Goal: Information Seeking & Learning: Learn about a topic

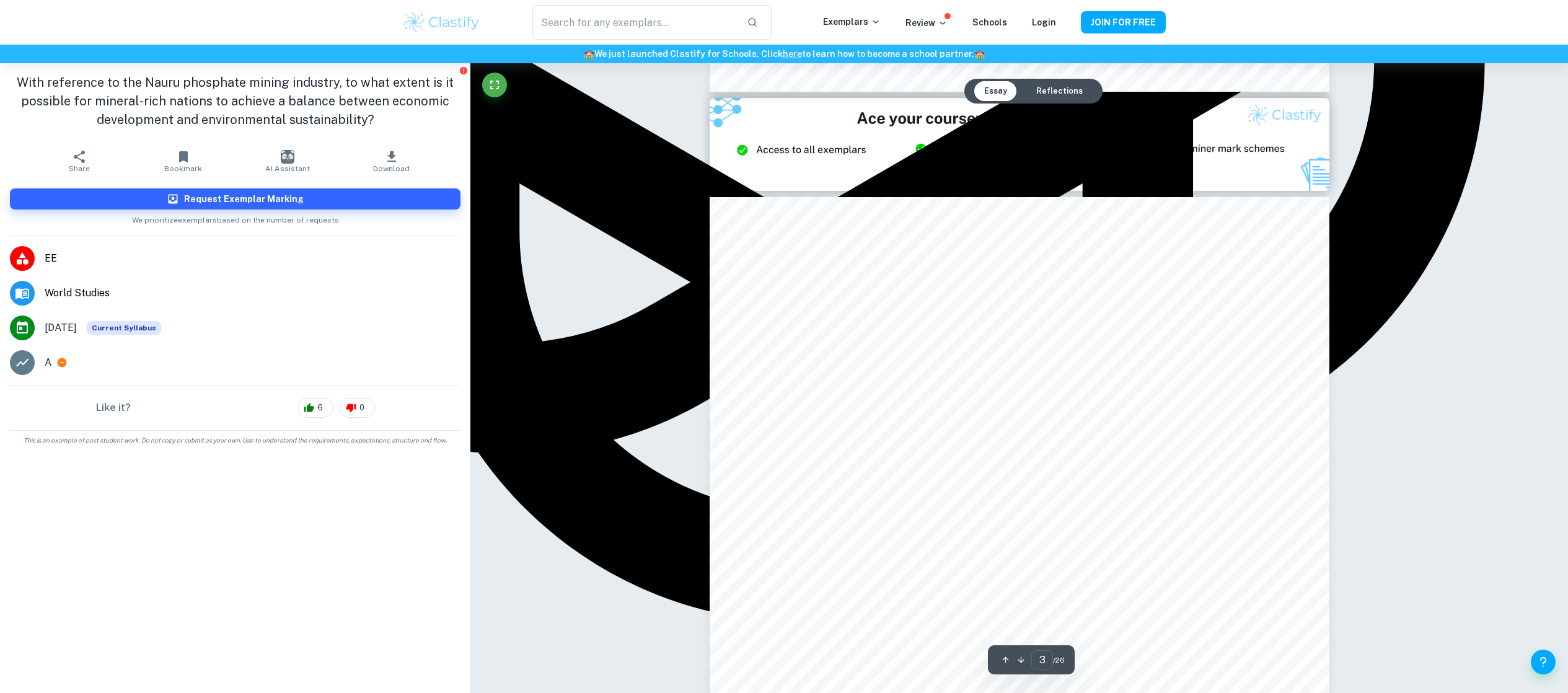
scroll to position [1695, 0]
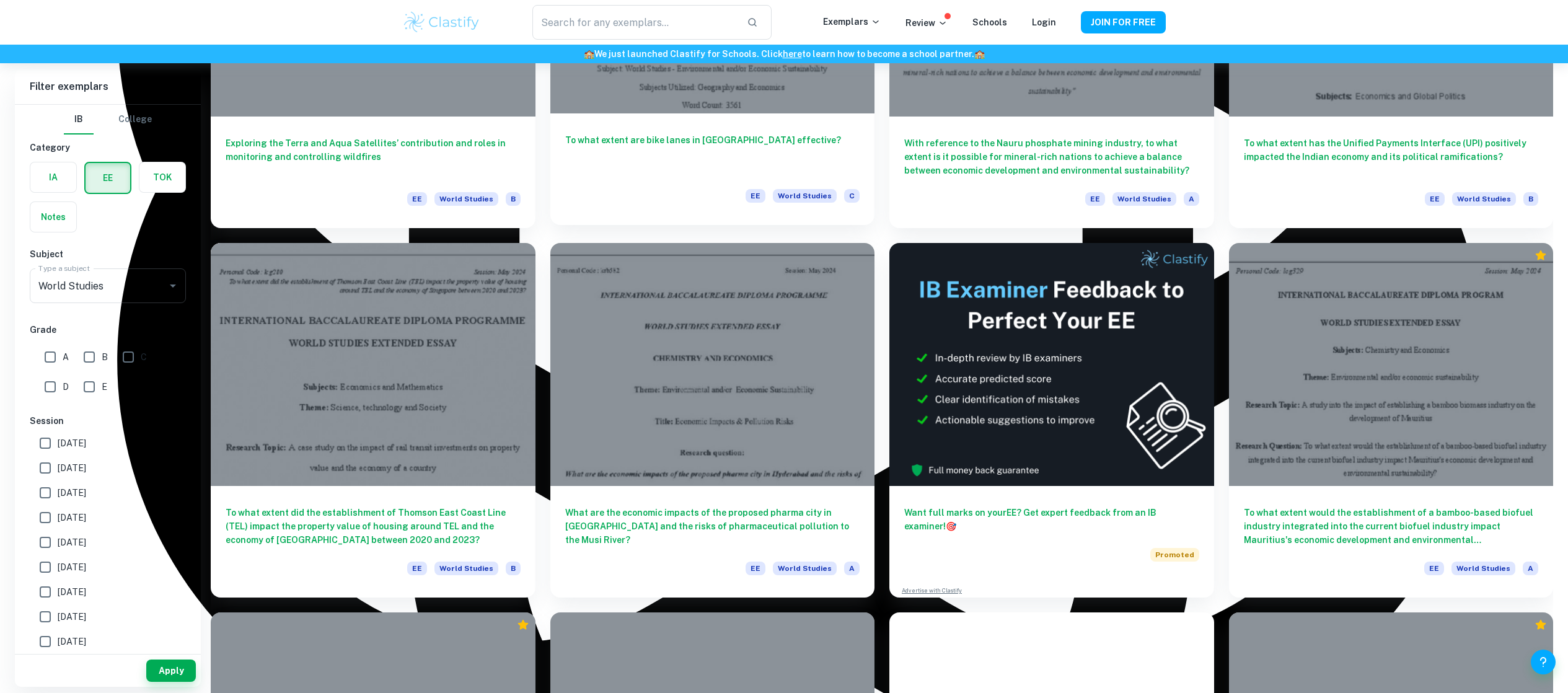
scroll to position [1397, 0]
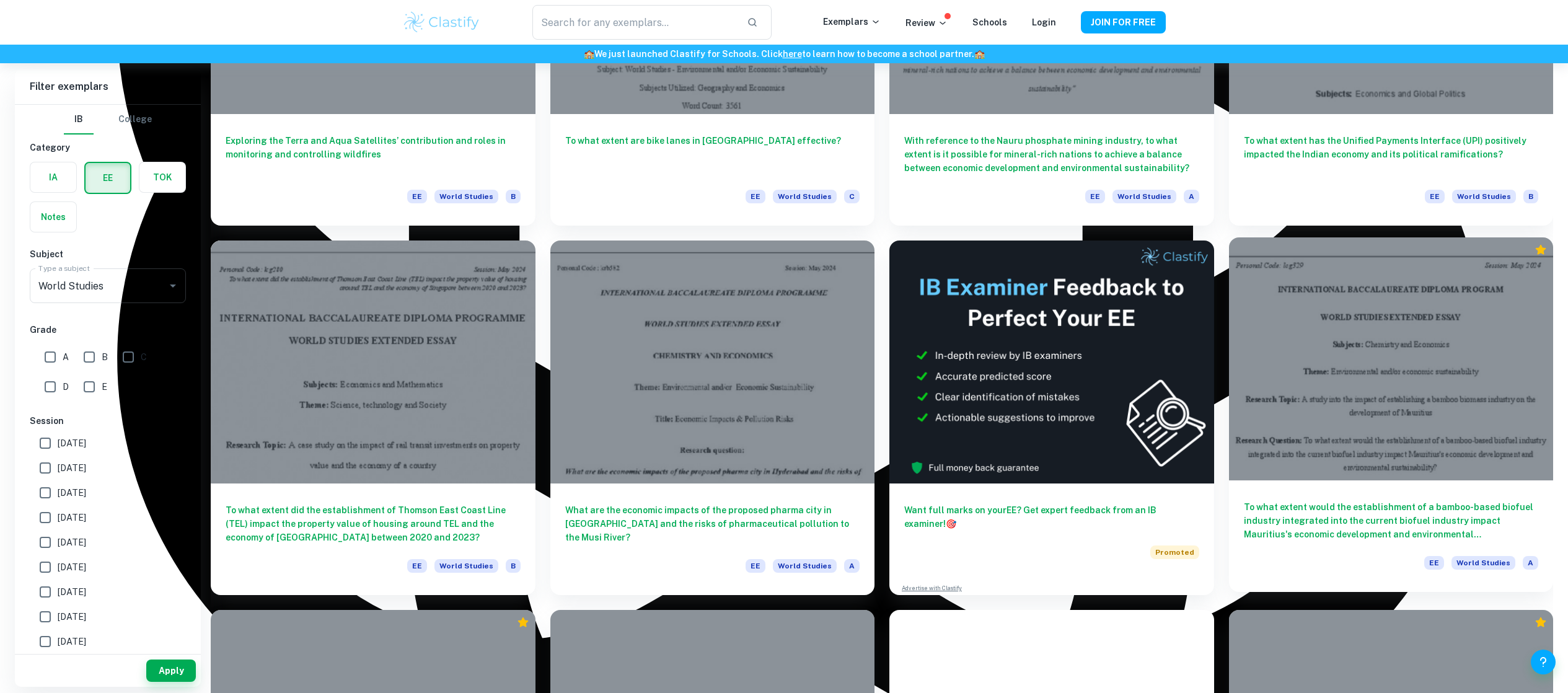
click at [1453, 511] on h6 "To what extent would the establishment of a bamboo-based biofuel industry integ…" at bounding box center [1391, 521] width 295 height 41
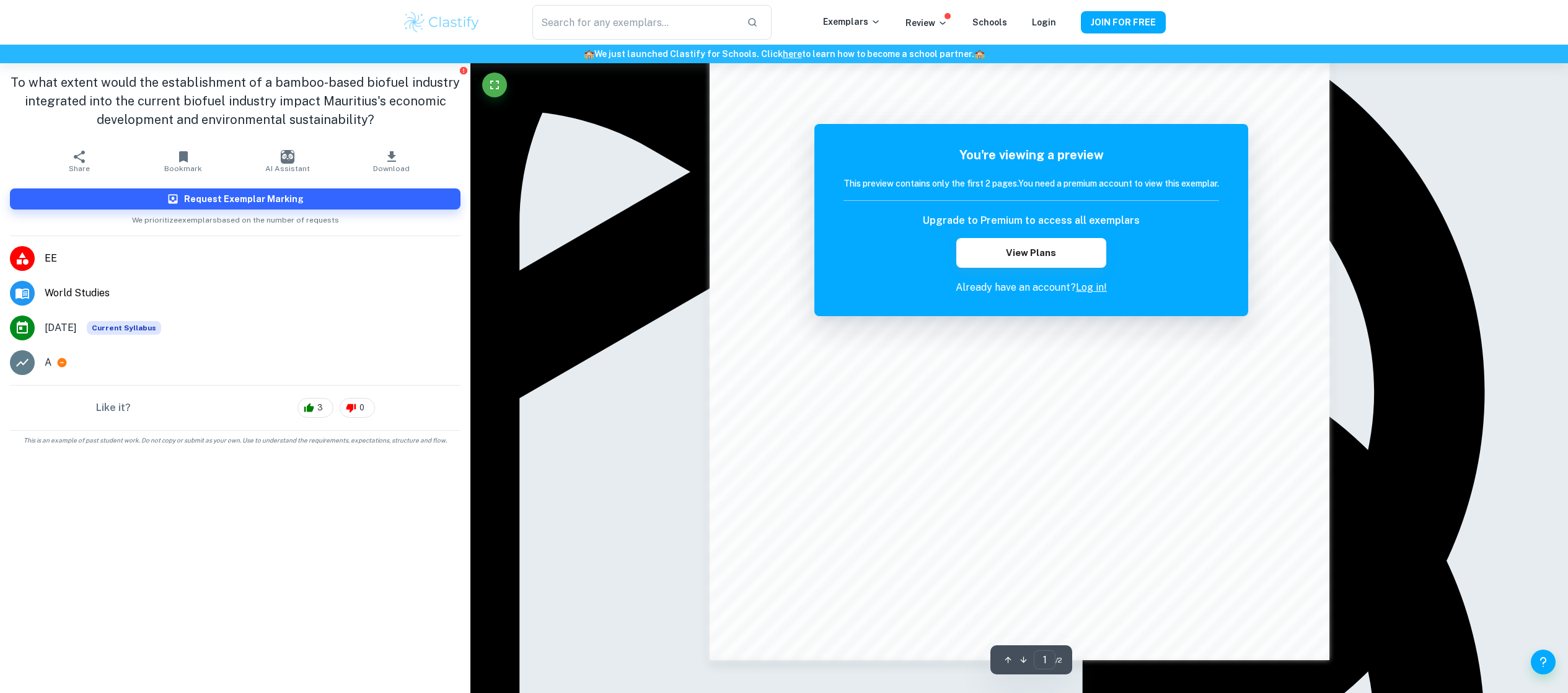
scroll to position [1079, 0]
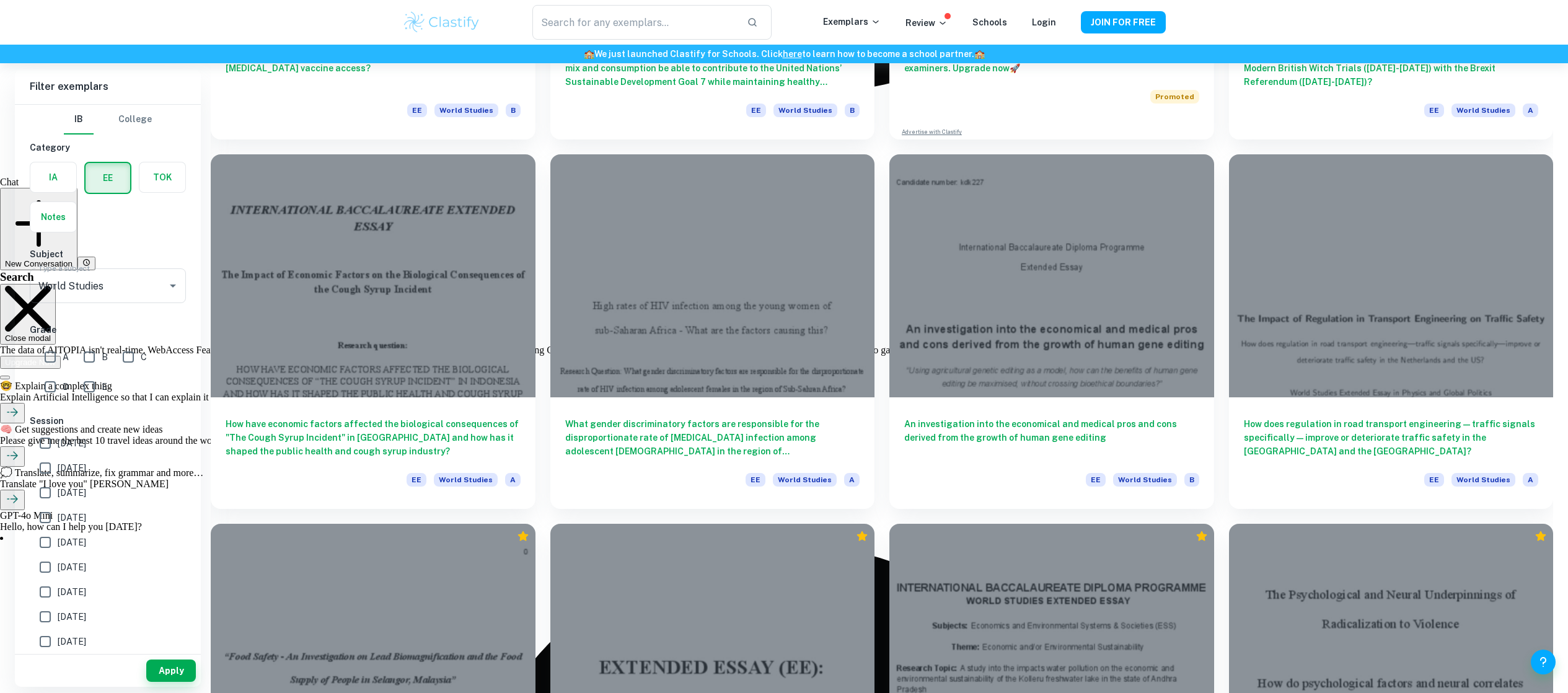
scroll to position [2223, 0]
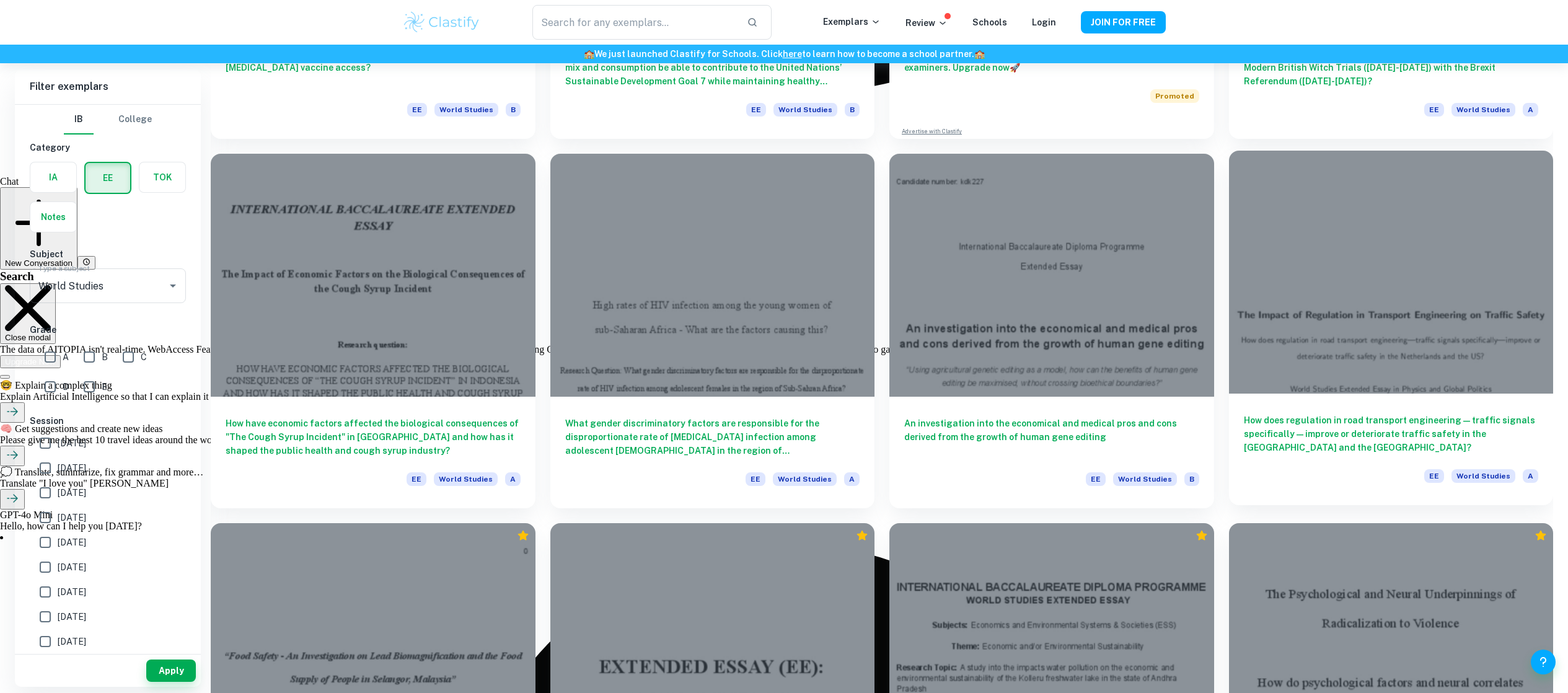
click at [1416, 428] on h6 "How does regulation in road transport engineering—traffic signals specifically—…" at bounding box center [1391, 434] width 295 height 41
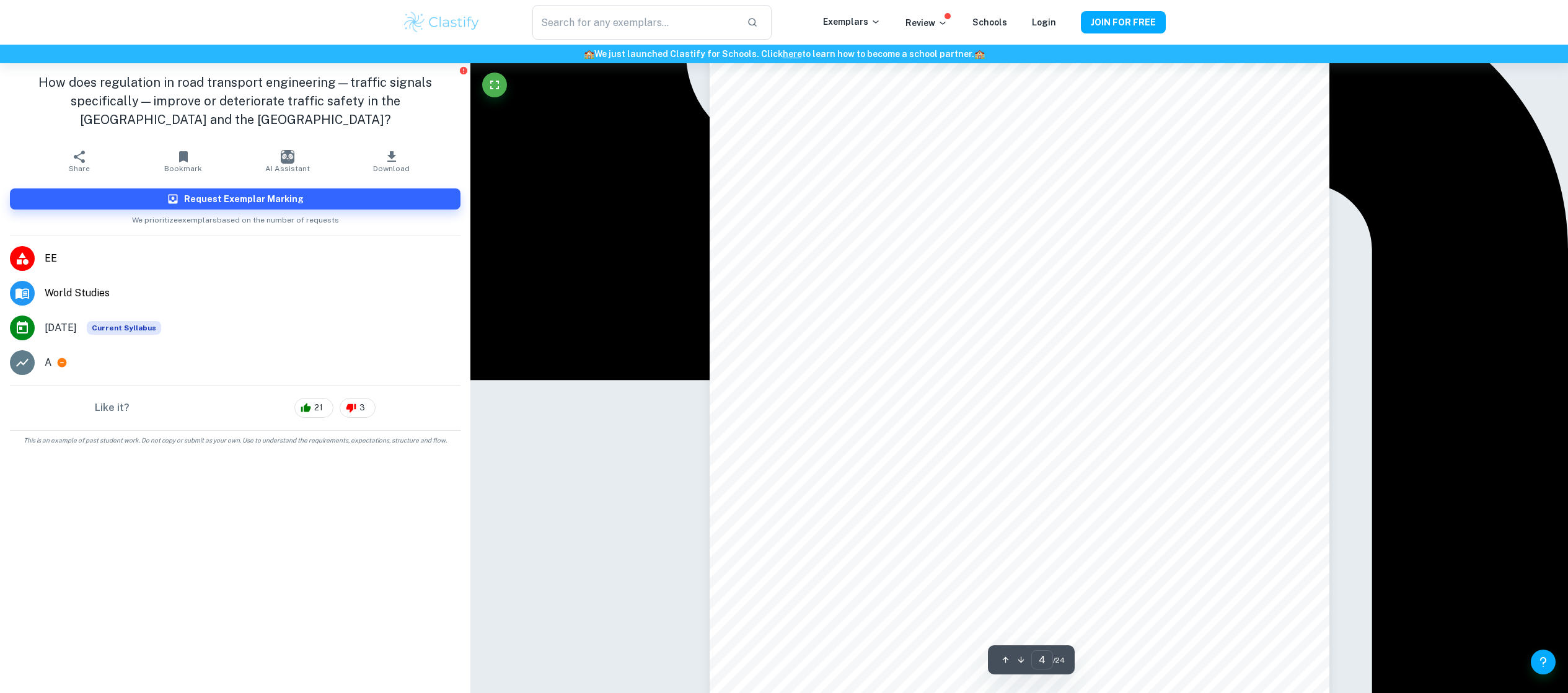
scroll to position [3043, 0]
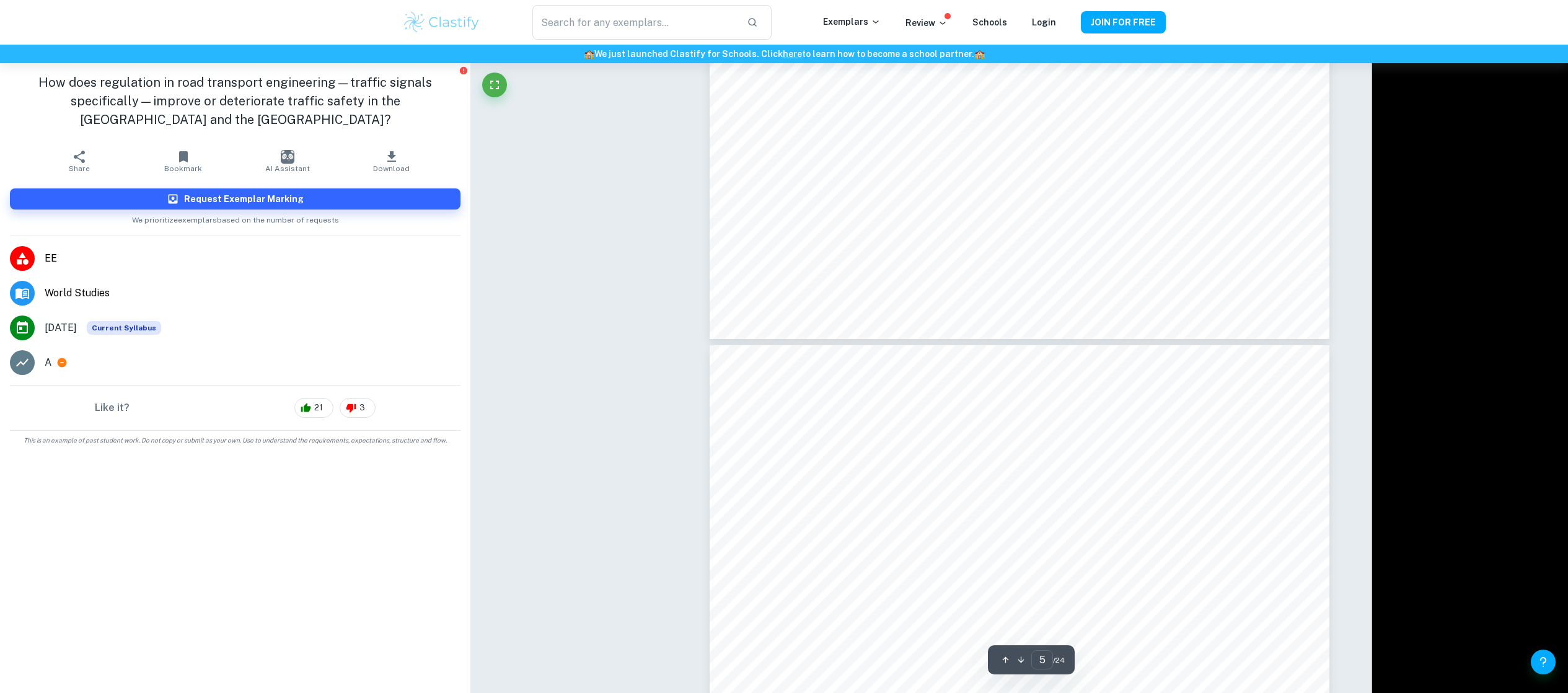
type input "4"
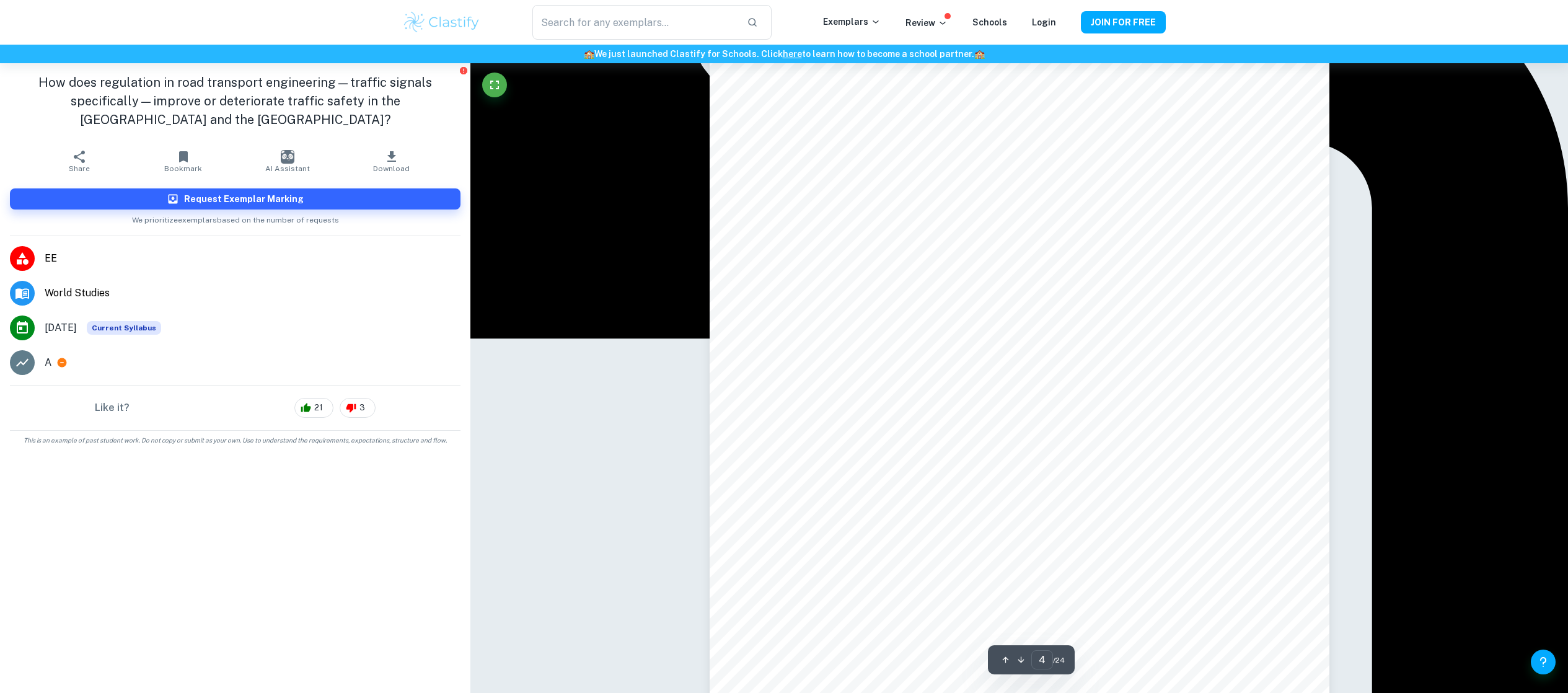
scroll to position [3100, 0]
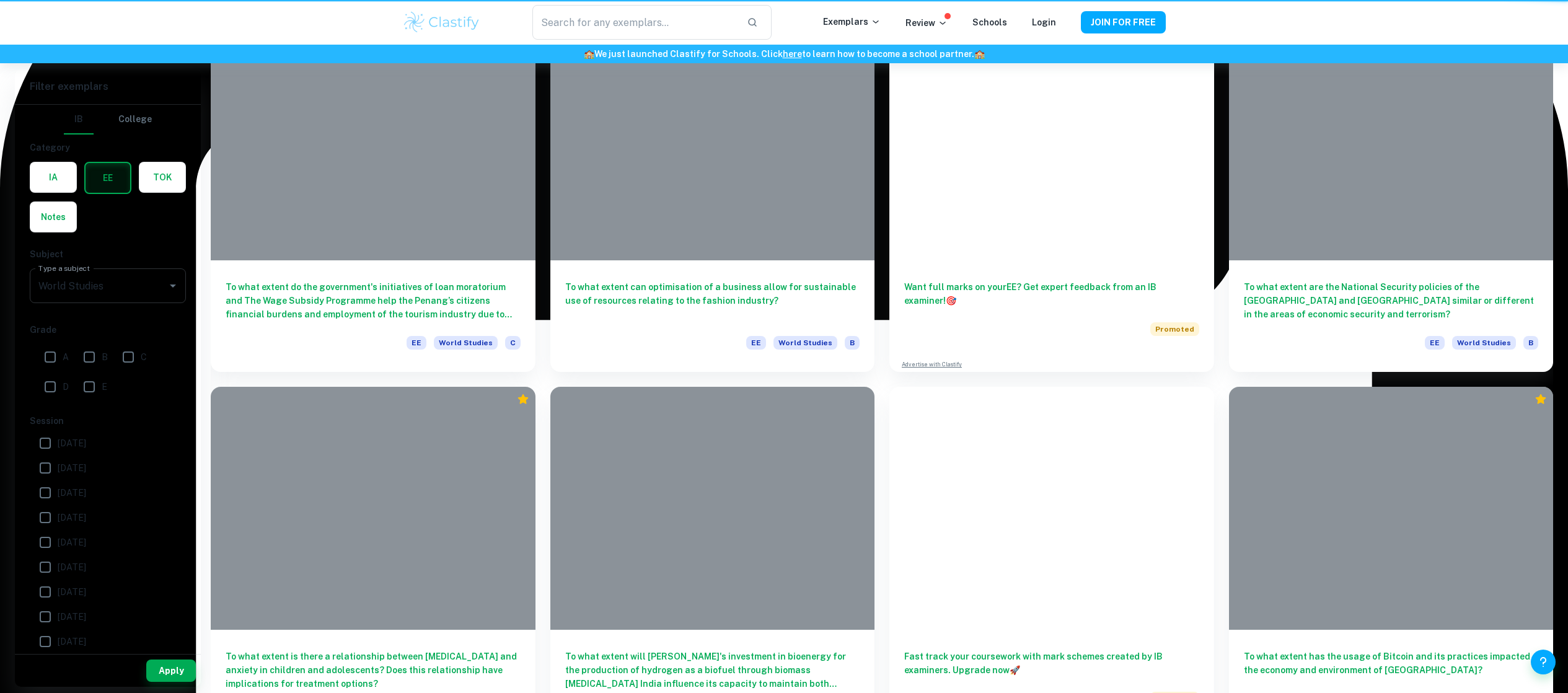
scroll to position [2223, 0]
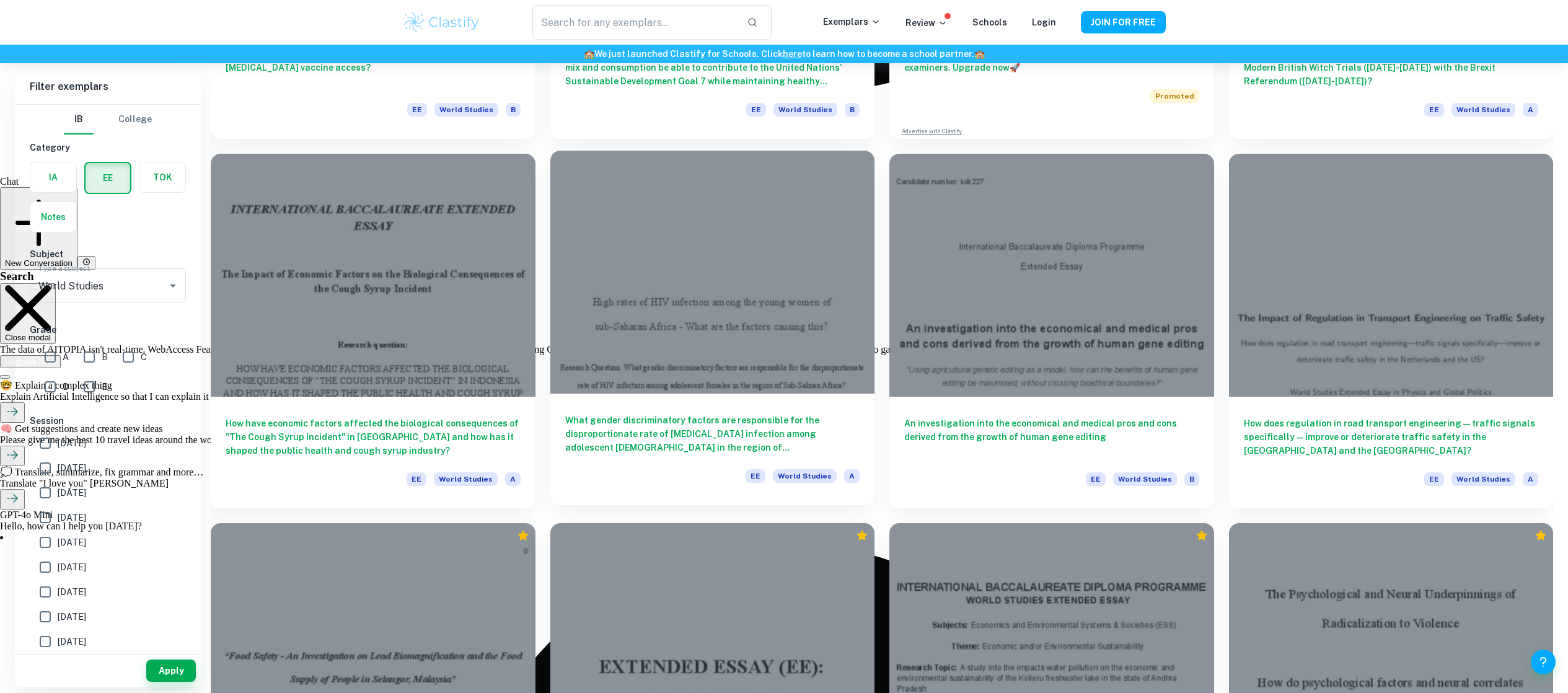
click at [744, 426] on h6 "What gender discriminatory factors are responsible for the disproportionate rat…" at bounding box center [713, 434] width 295 height 41
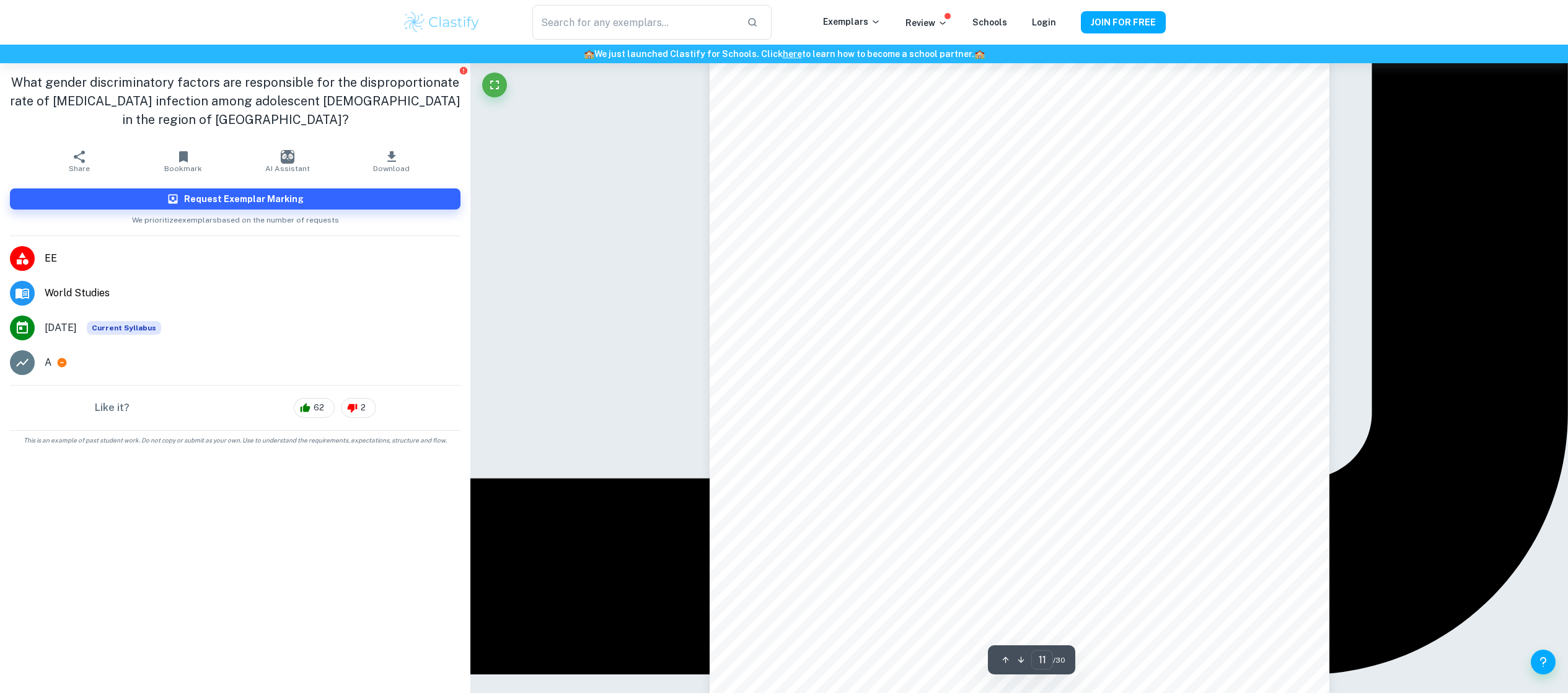
scroll to position [8441, 0]
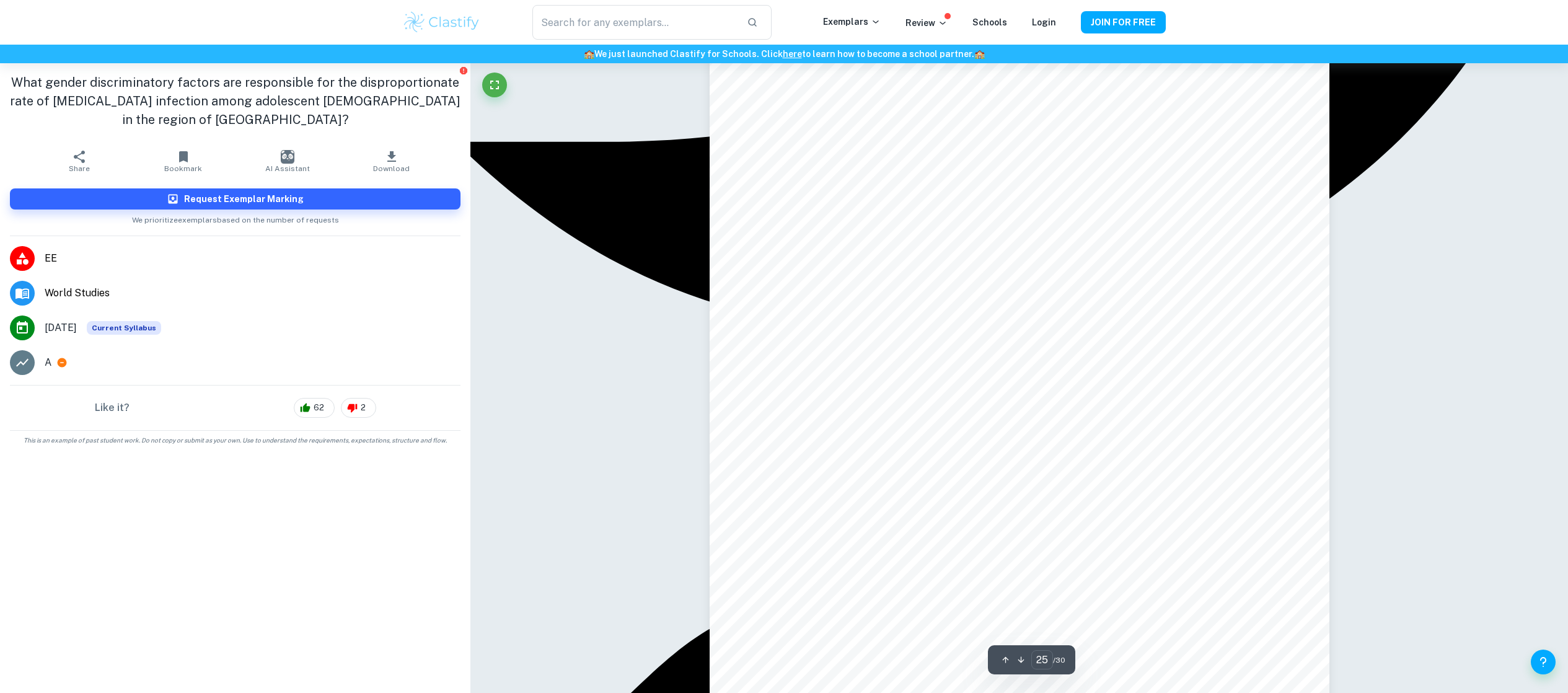
type input "26"
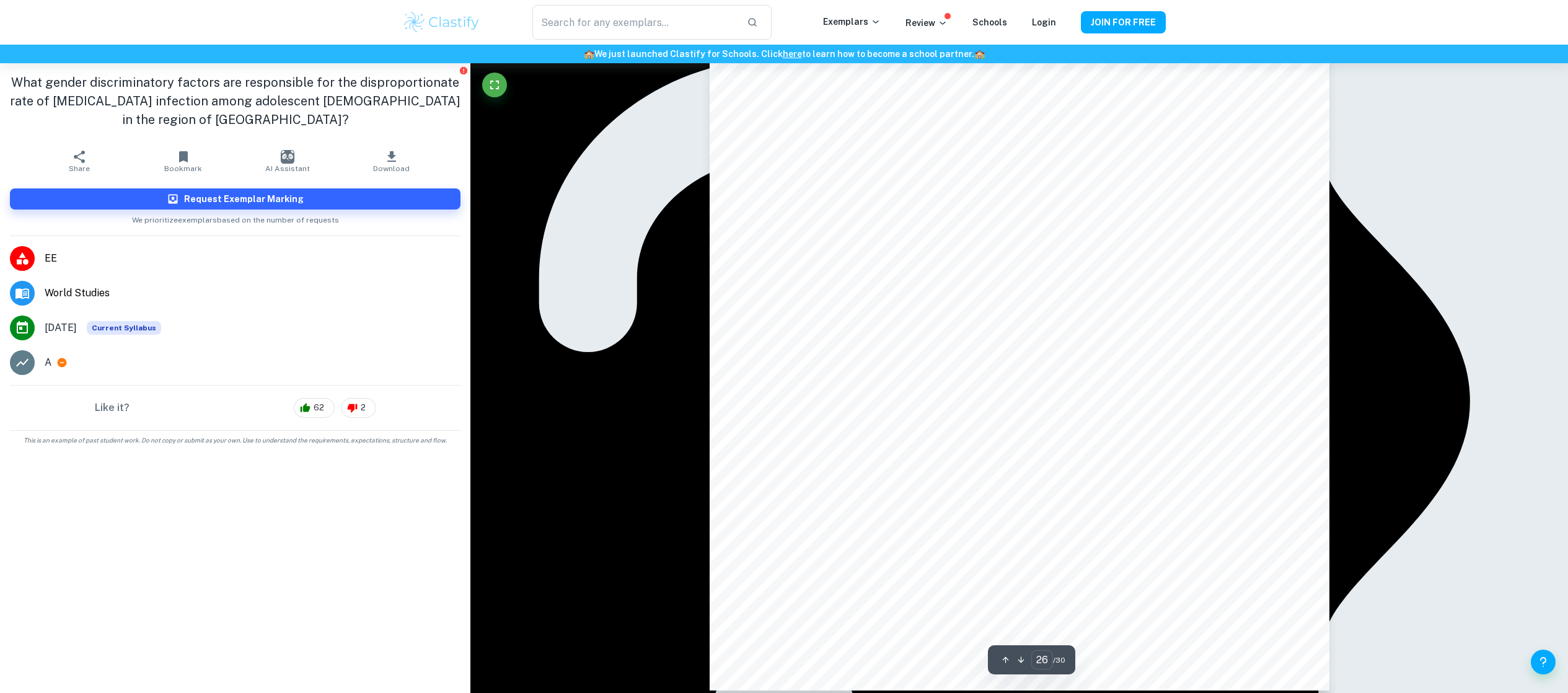
scroll to position [20900, 0]
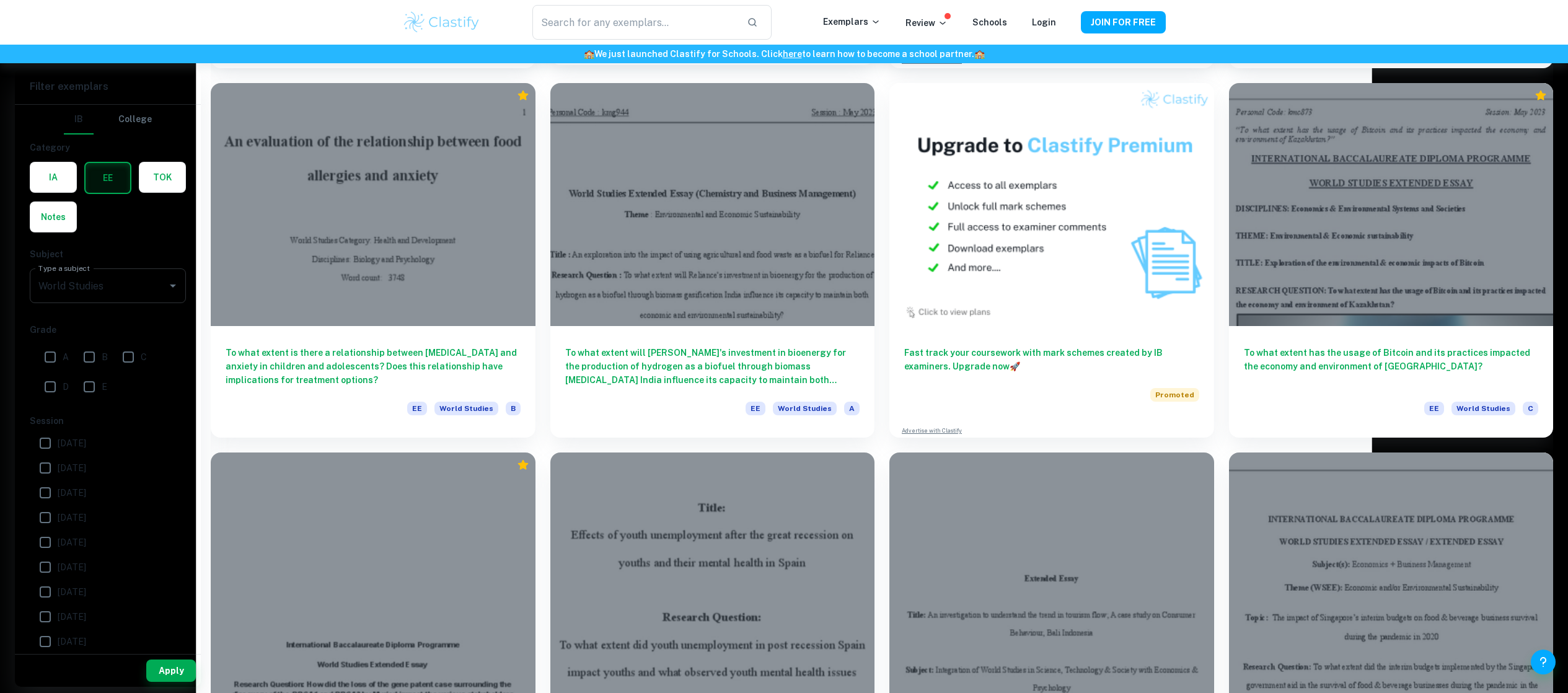
scroll to position [3447, 0]
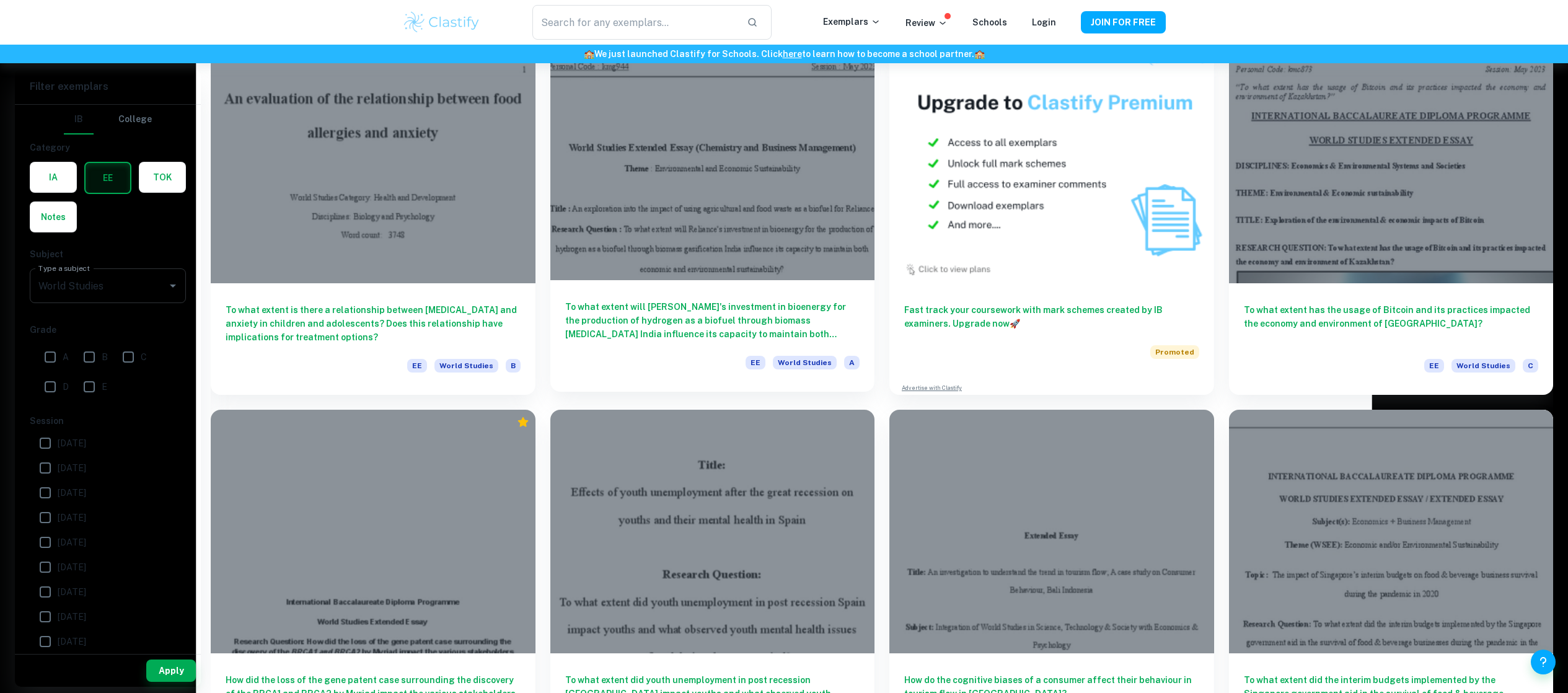
click at [798, 324] on h6 "To what extent will [PERSON_NAME]'s investment in bioenergy for the production …" at bounding box center [713, 321] width 295 height 41
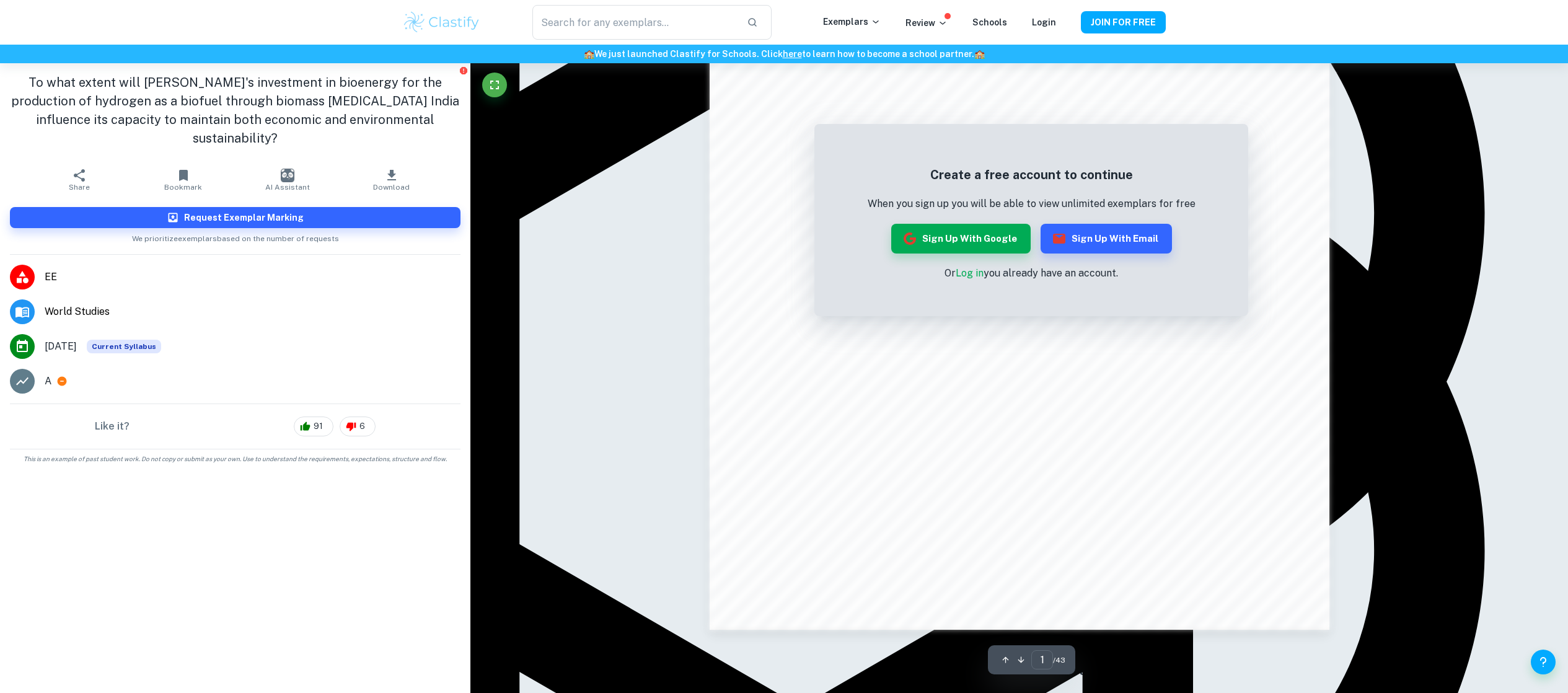
scroll to position [1228, 0]
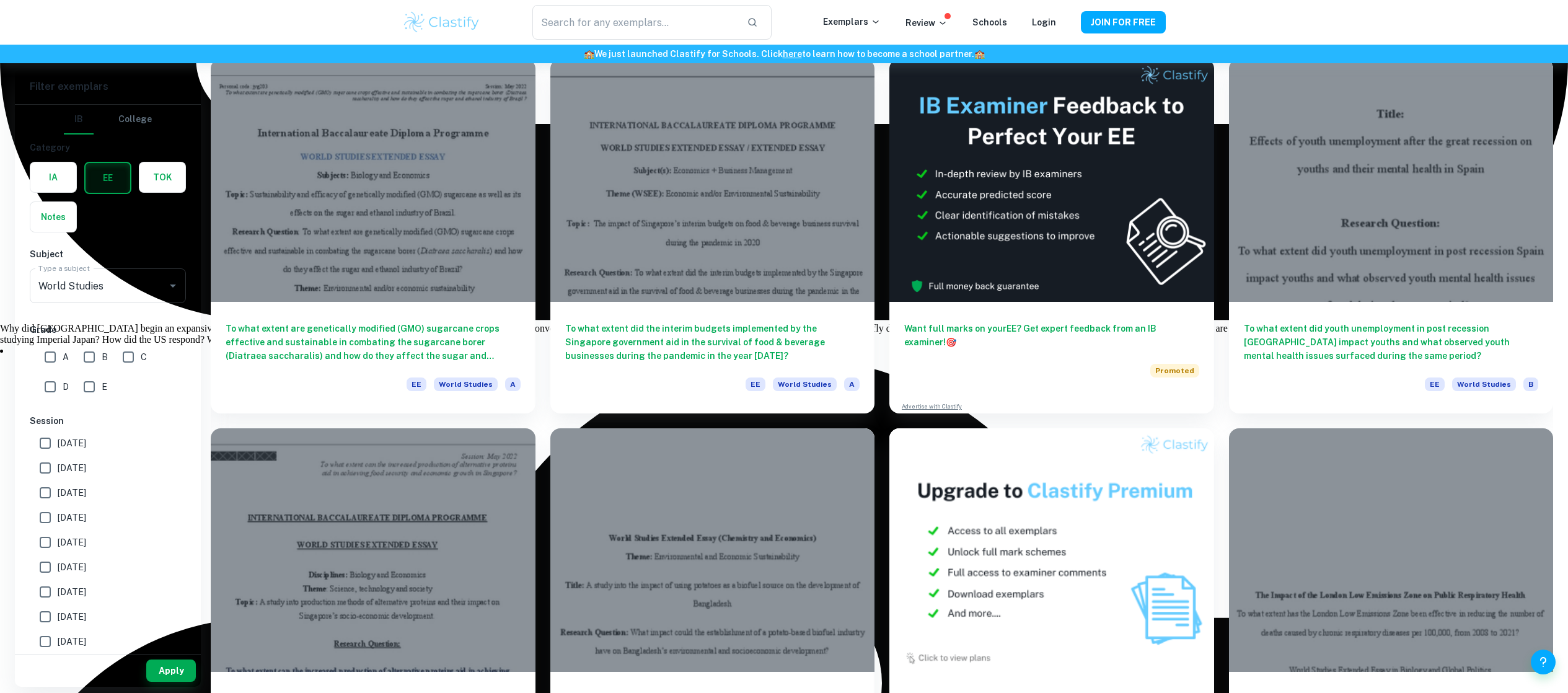
scroll to position [4530, 0]
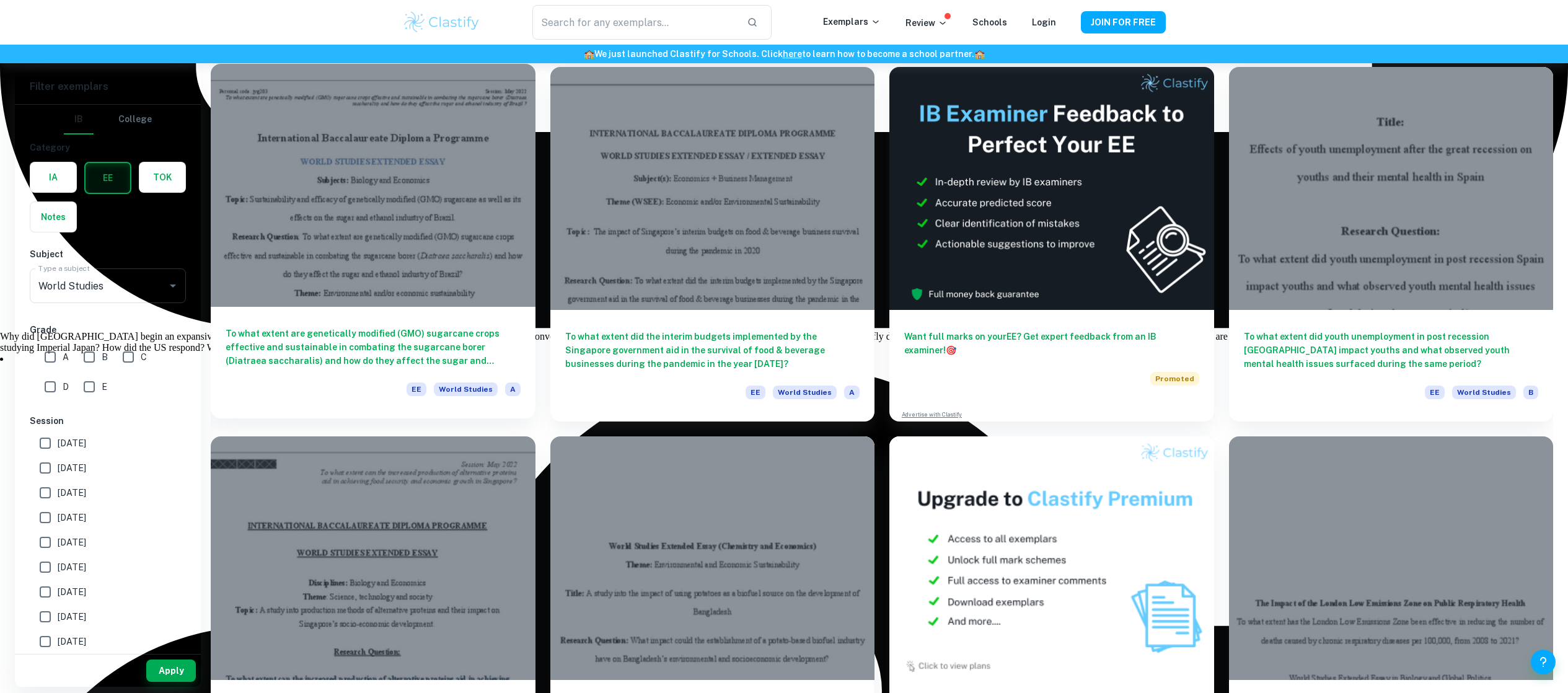
click at [368, 337] on h6 "To what extent are genetically modified (GMO) sugarcane crops effective and sus…" at bounding box center [373, 347] width 295 height 41
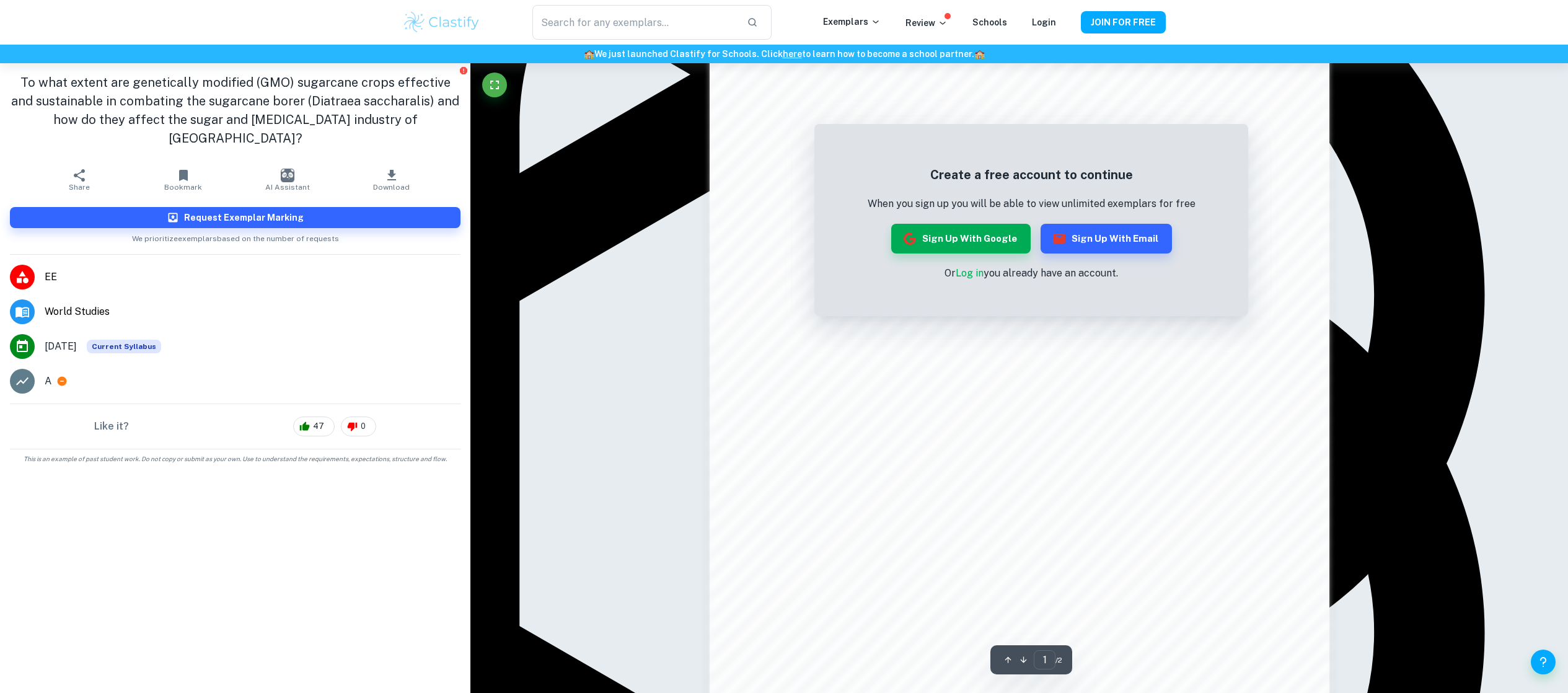
scroll to position [1229, 0]
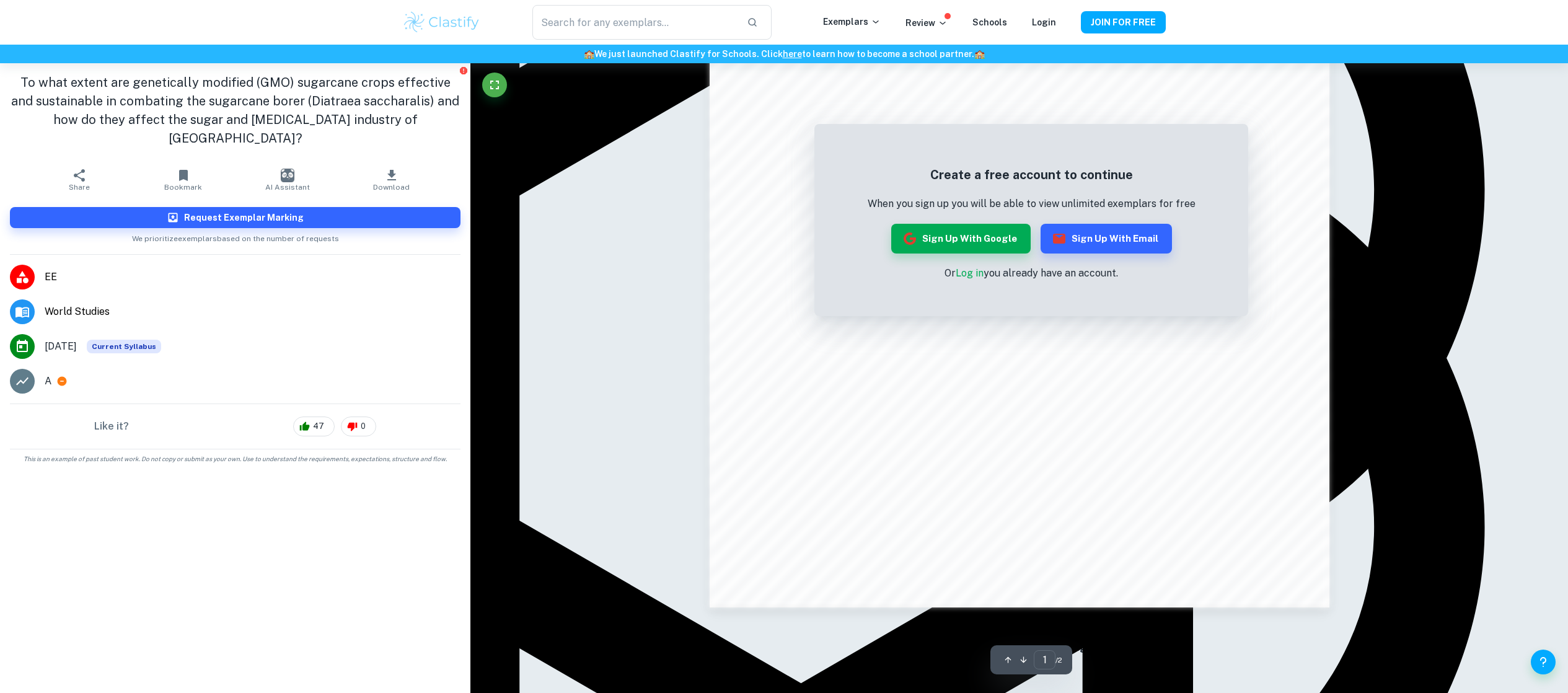
click at [974, 274] on link "Log in" at bounding box center [970, 273] width 28 height 12
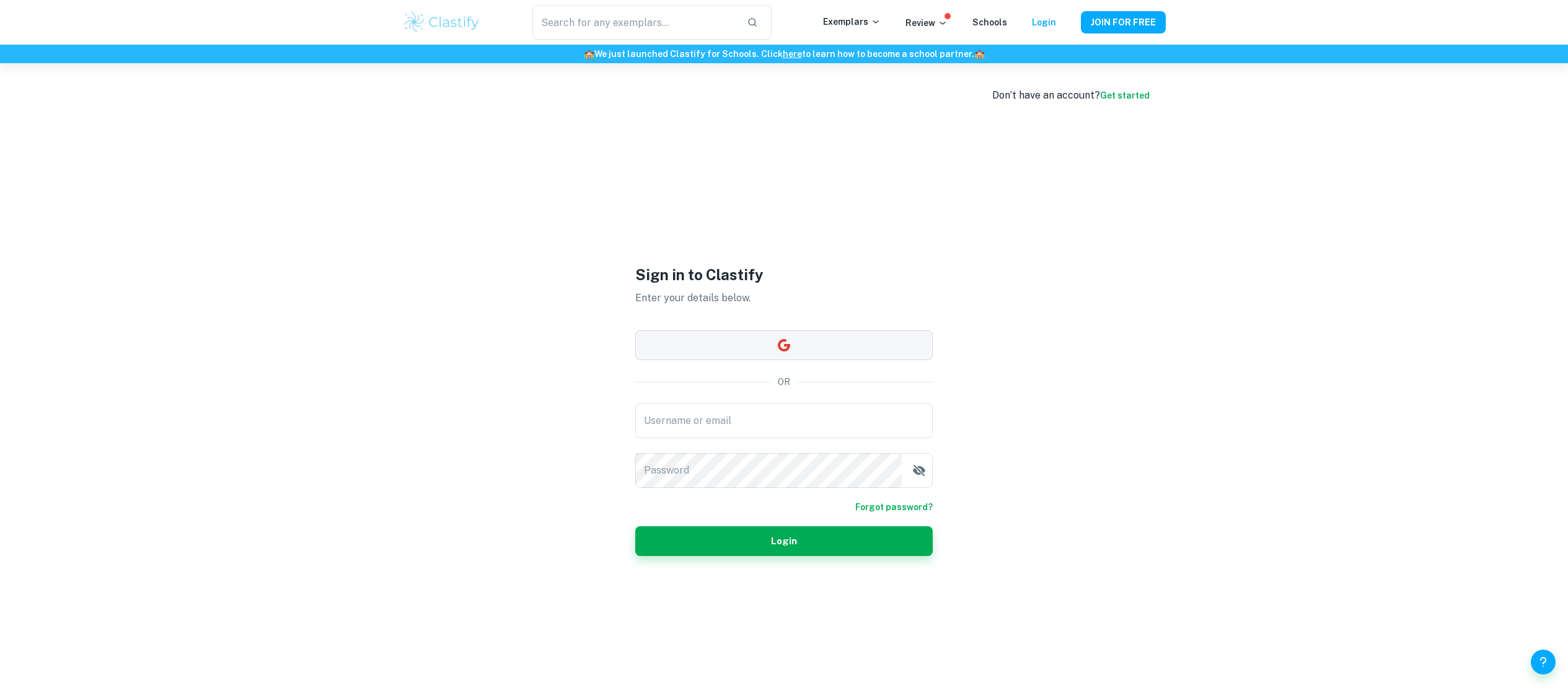
click at [830, 339] on button "button" at bounding box center [784, 345] width 298 height 29
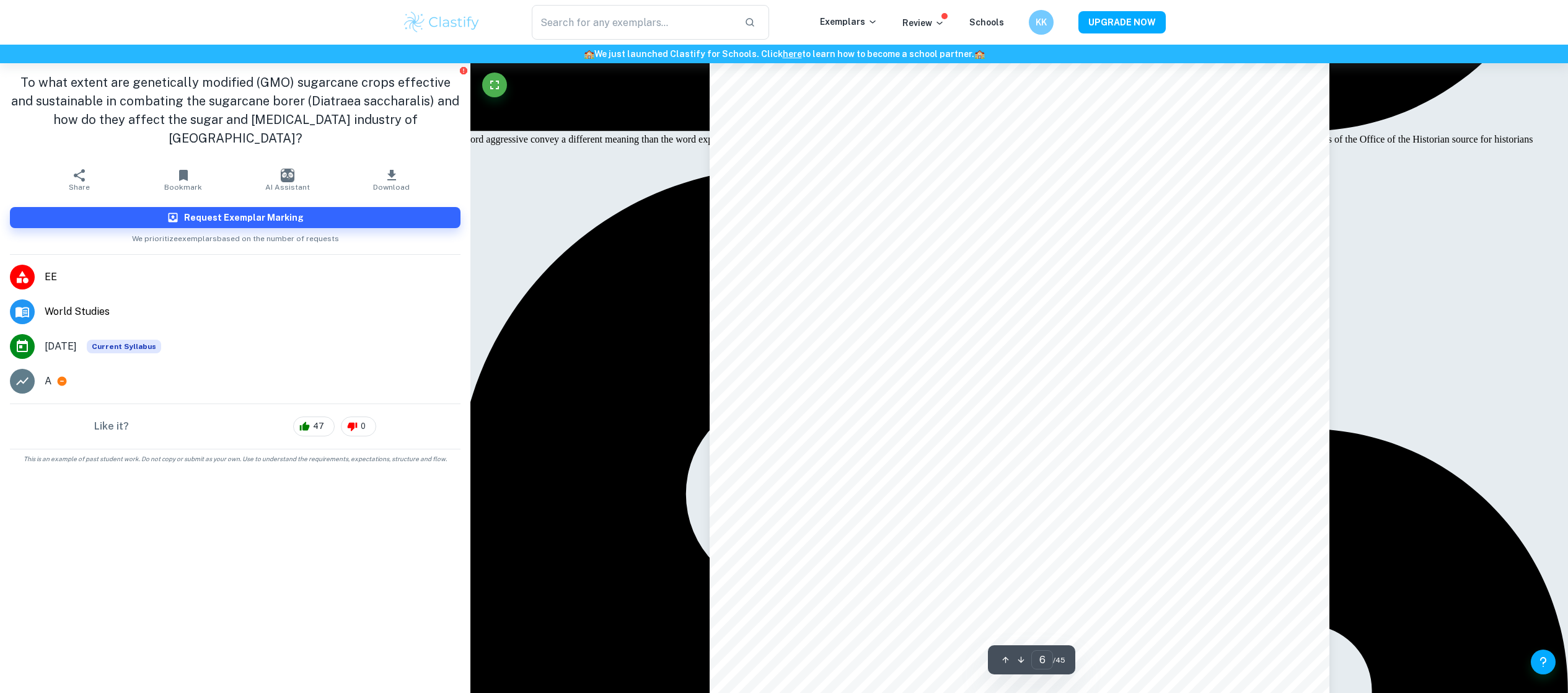
scroll to position [4729, 0]
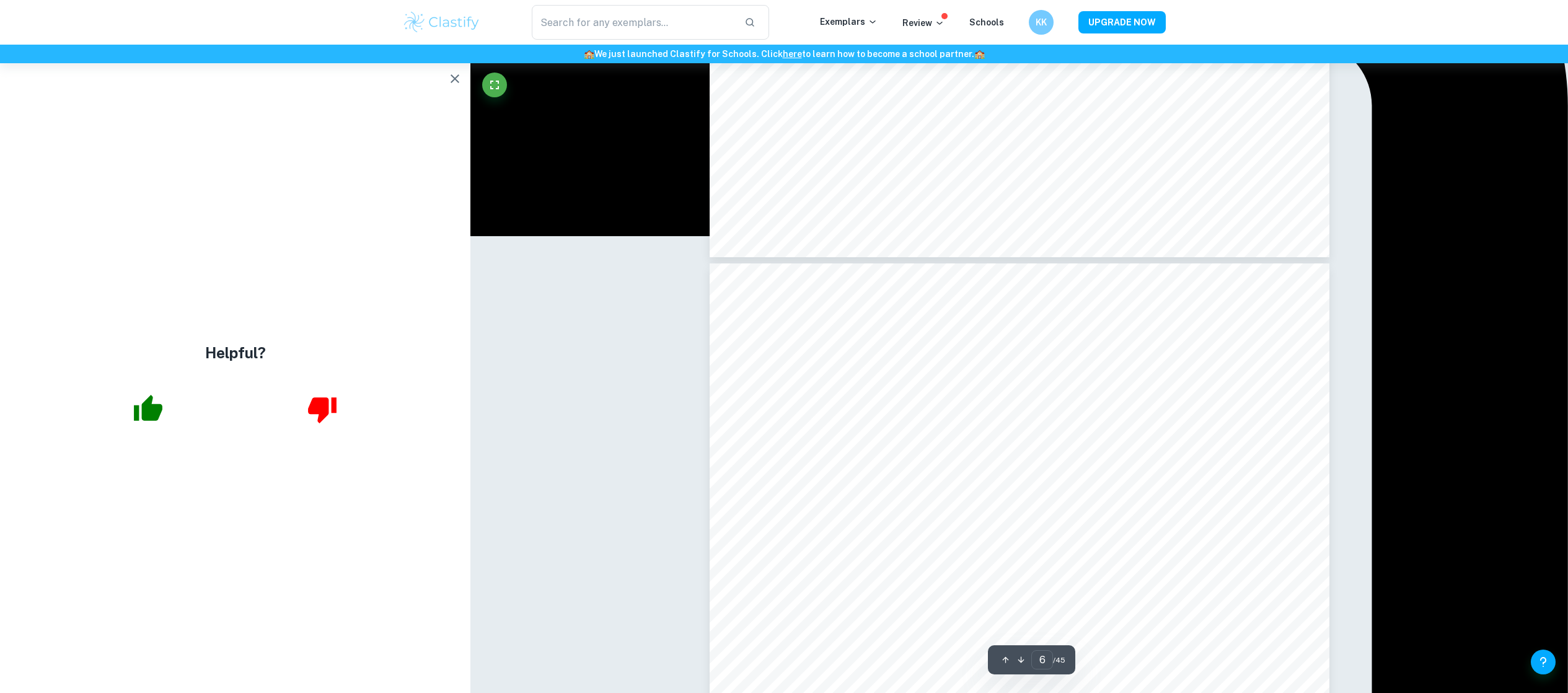
type input "7"
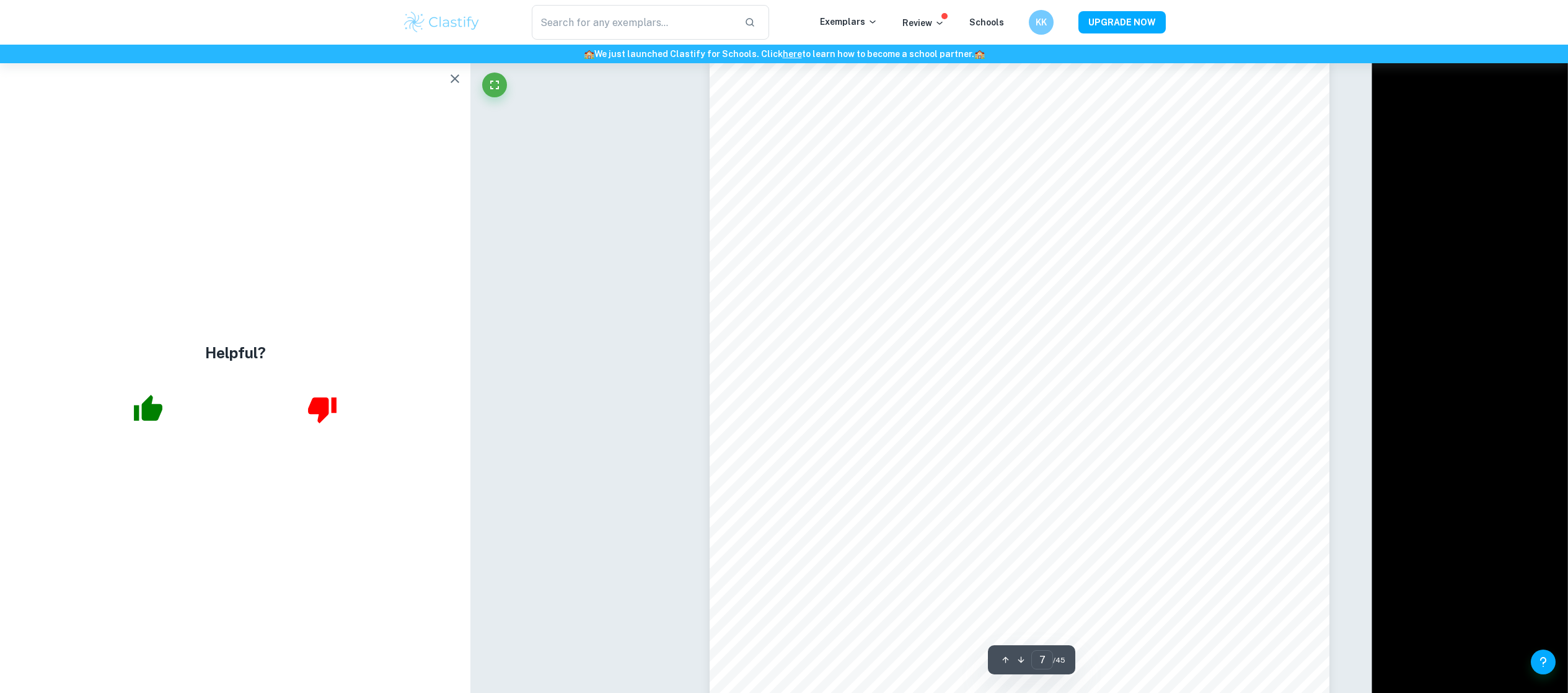
scroll to position [5514, 0]
